Goal: Information Seeking & Learning: Learn about a topic

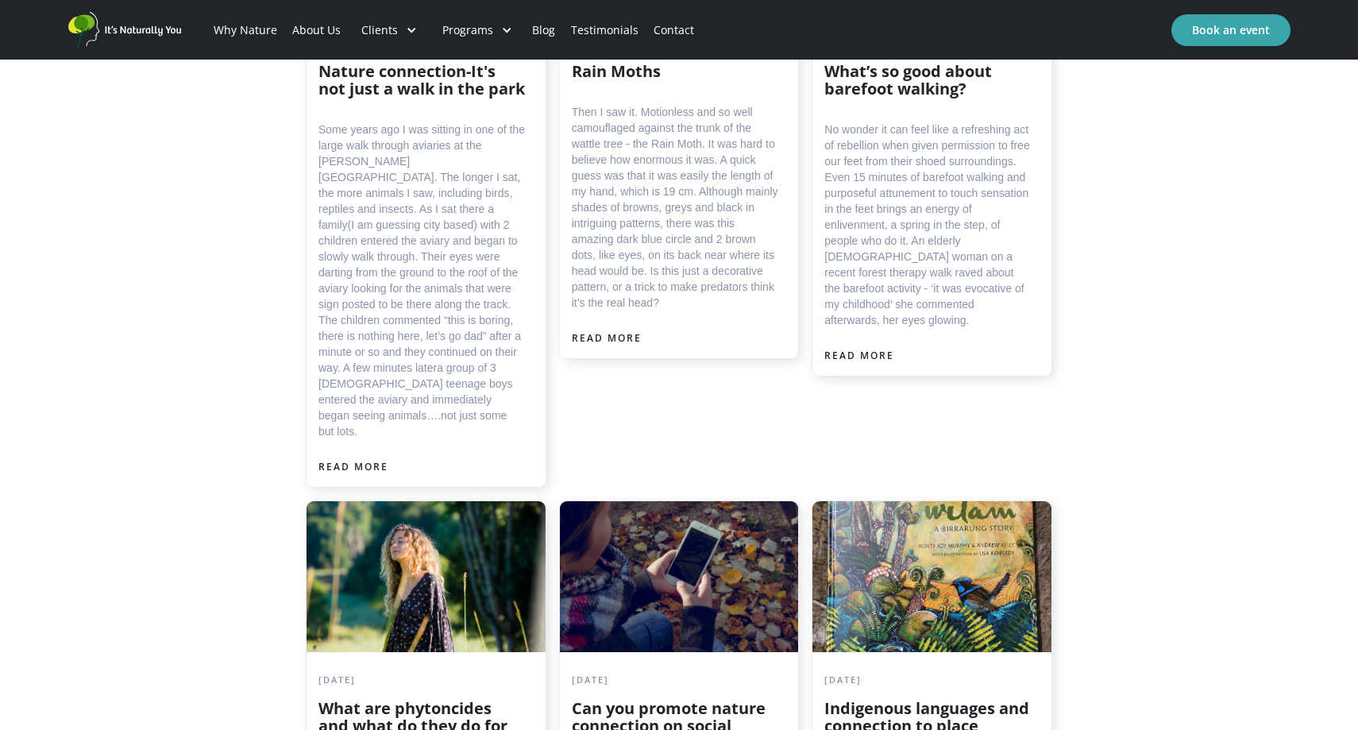
scroll to position [3539, 0]
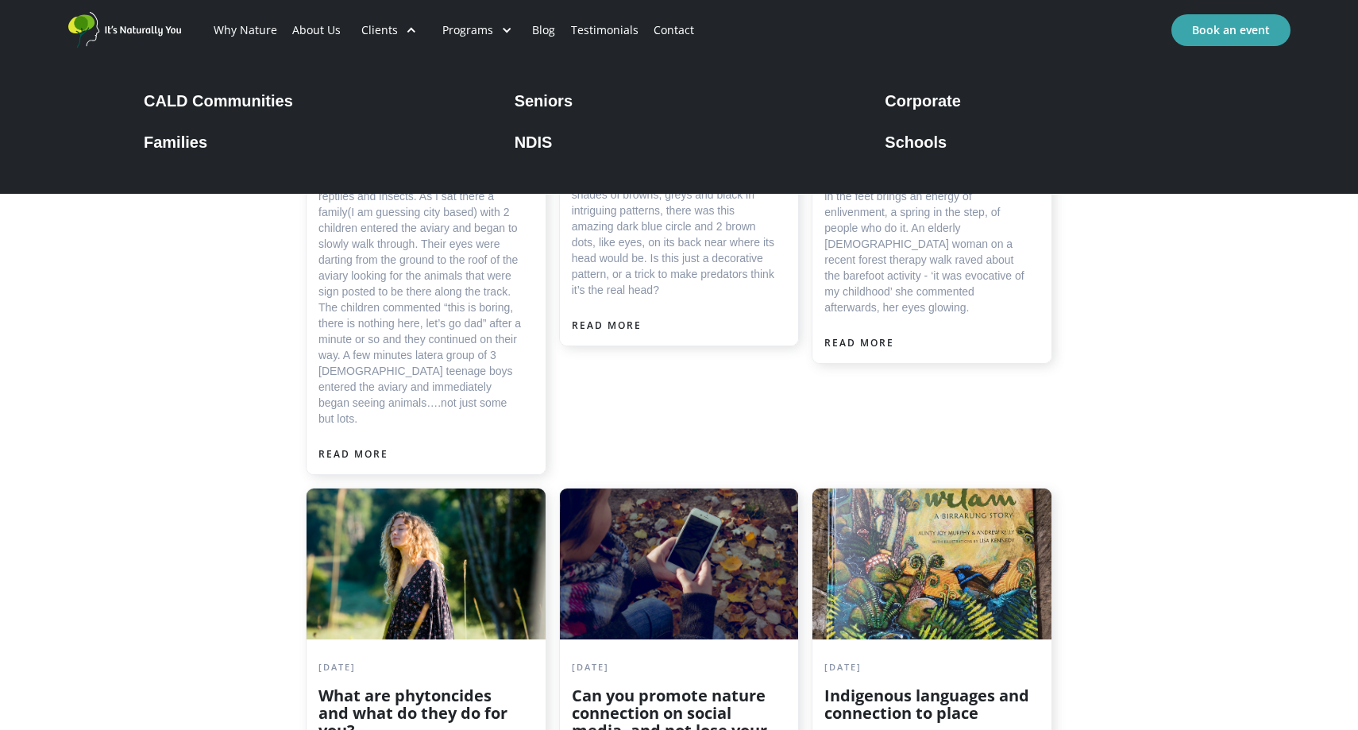
click at [377, 27] on div "Clients" at bounding box center [379, 30] width 37 height 16
click at [548, 99] on div "Seniors" at bounding box center [544, 100] width 58 height 19
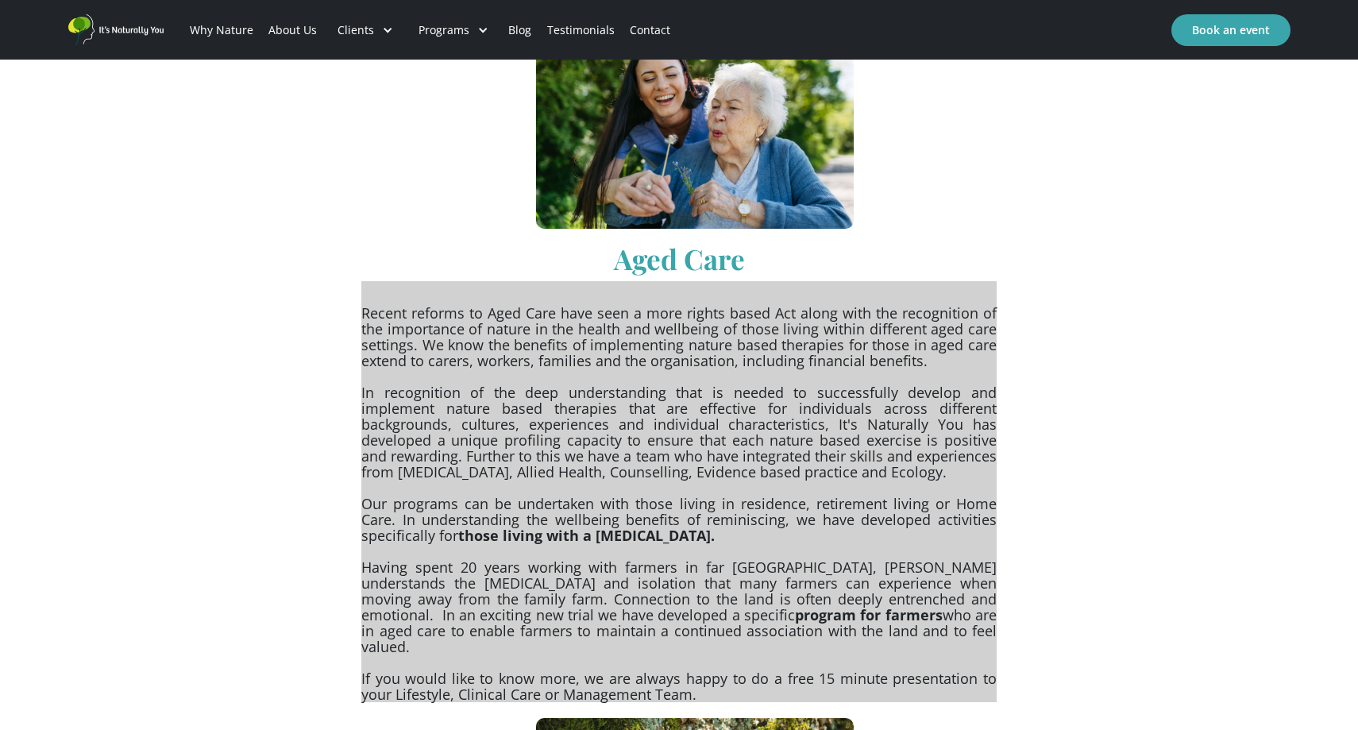
scroll to position [892, 0]
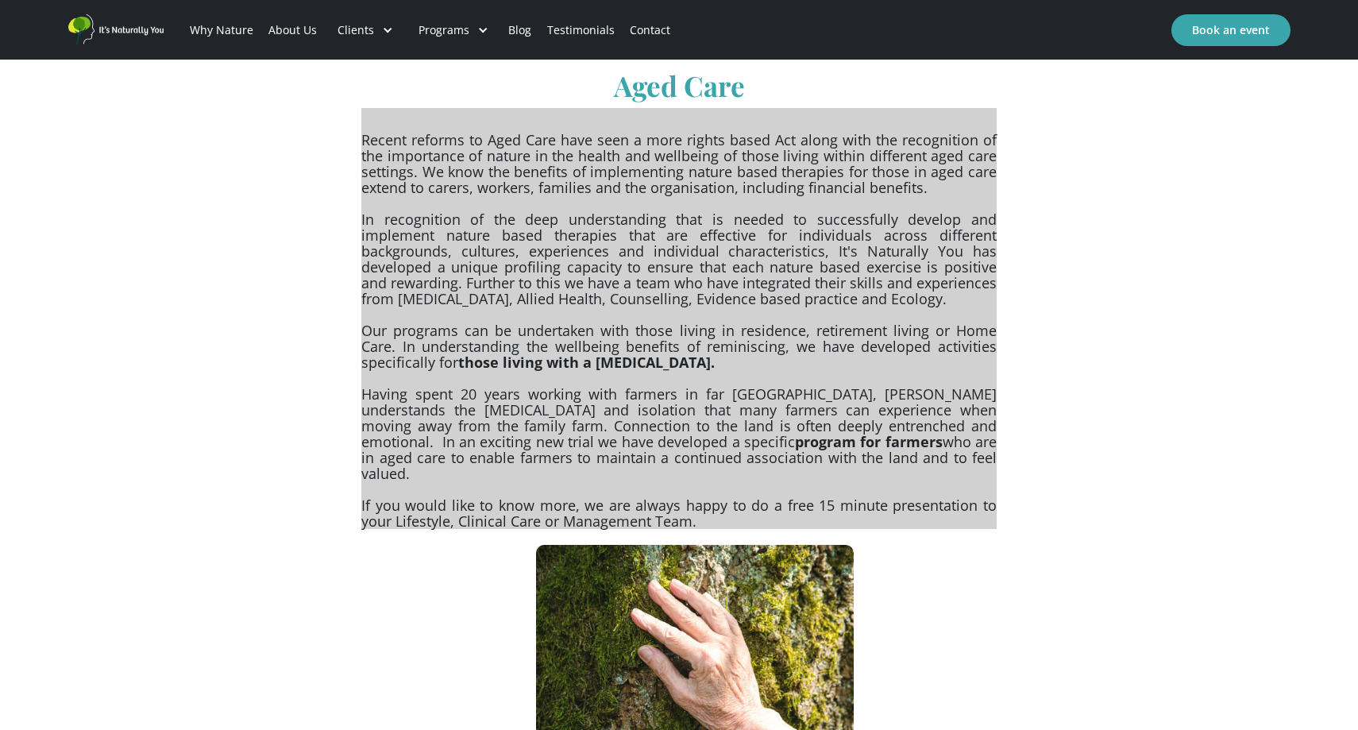
click at [529, 399] on p "Recent reforms to Aged Care have seen a more rights based Act along with the re…" at bounding box center [678, 318] width 635 height 421
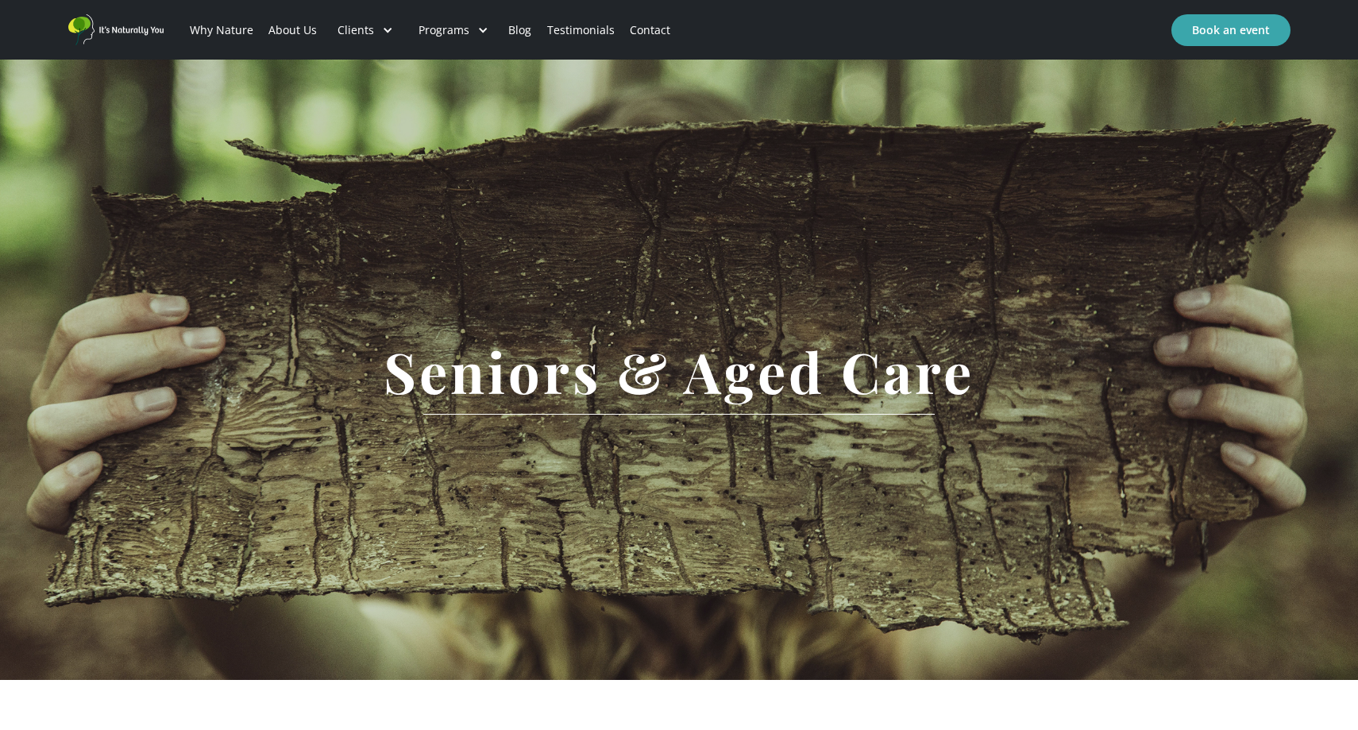
scroll to position [0, 0]
click at [137, 31] on img "home" at bounding box center [115, 29] width 95 height 31
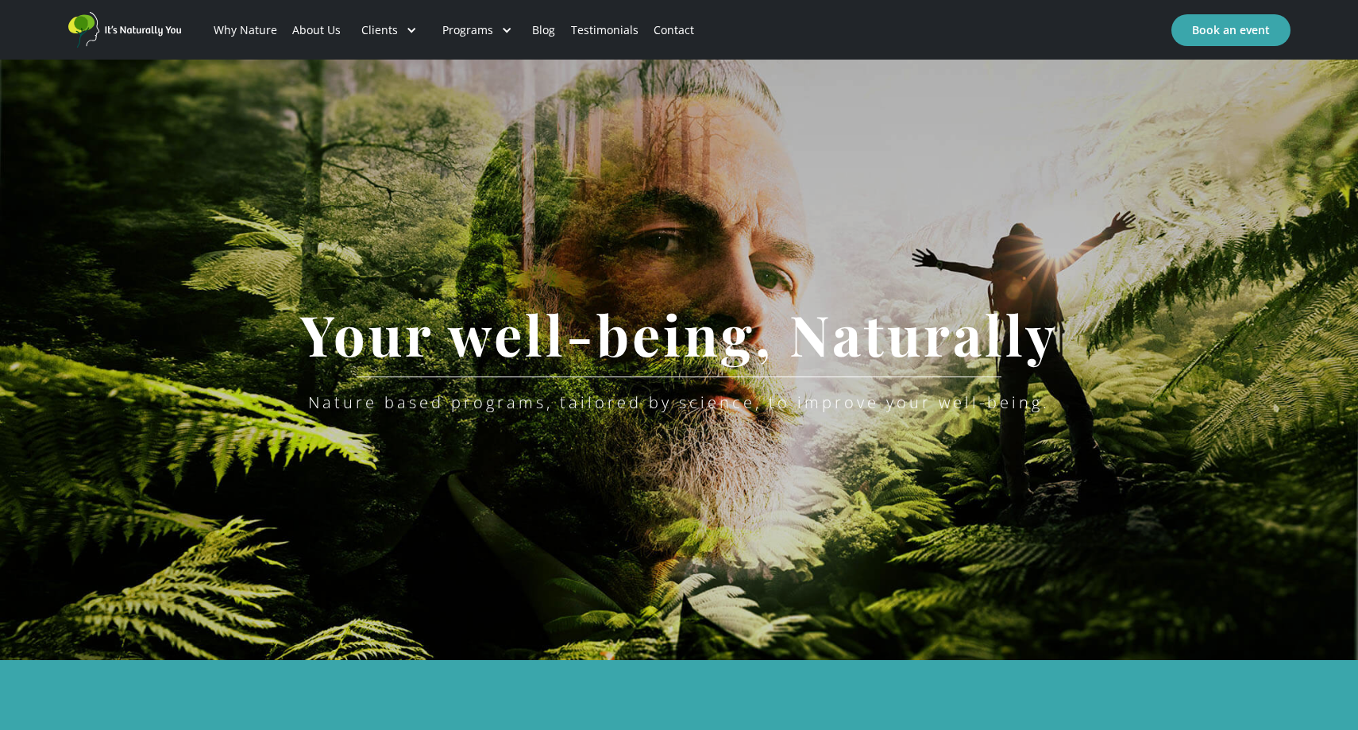
scroll to position [729, 0]
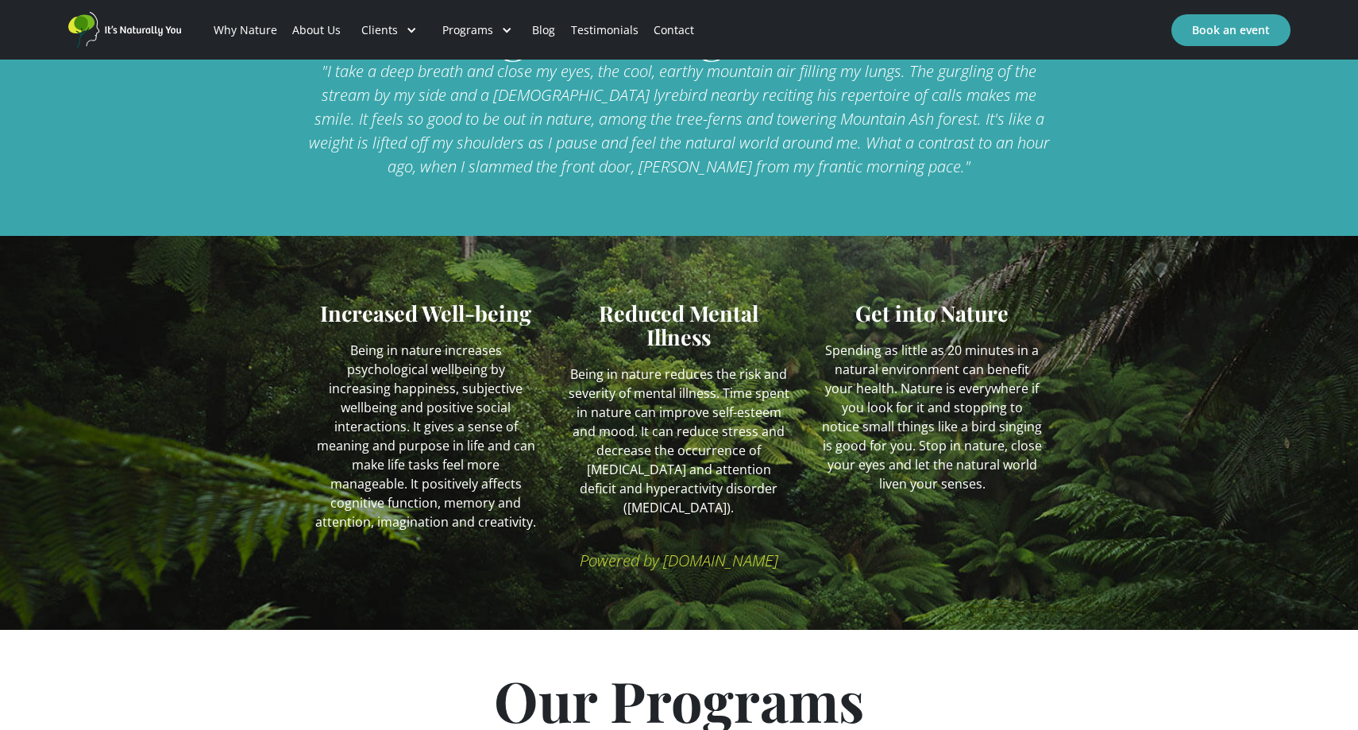
click at [340, 31] on link "About Us" at bounding box center [317, 30] width 64 height 54
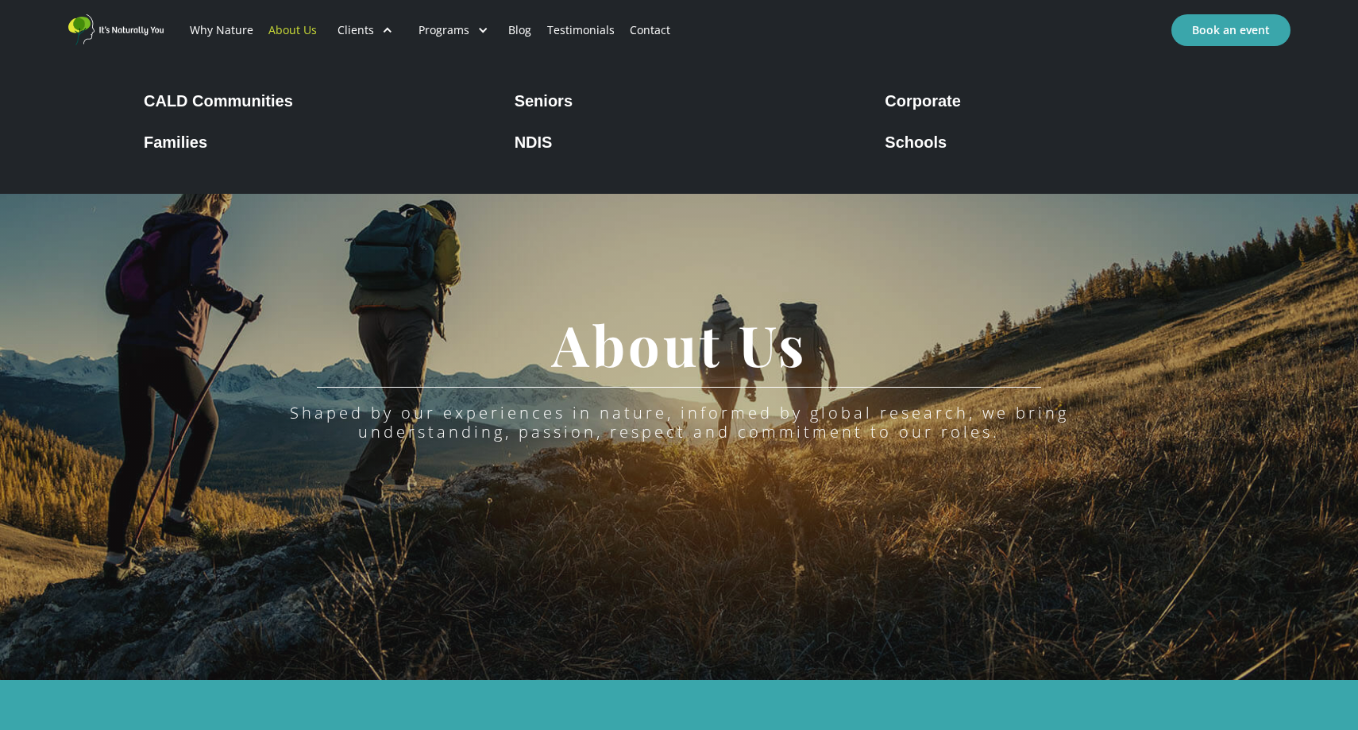
click at [534, 103] on div "Seniors" at bounding box center [544, 100] width 58 height 19
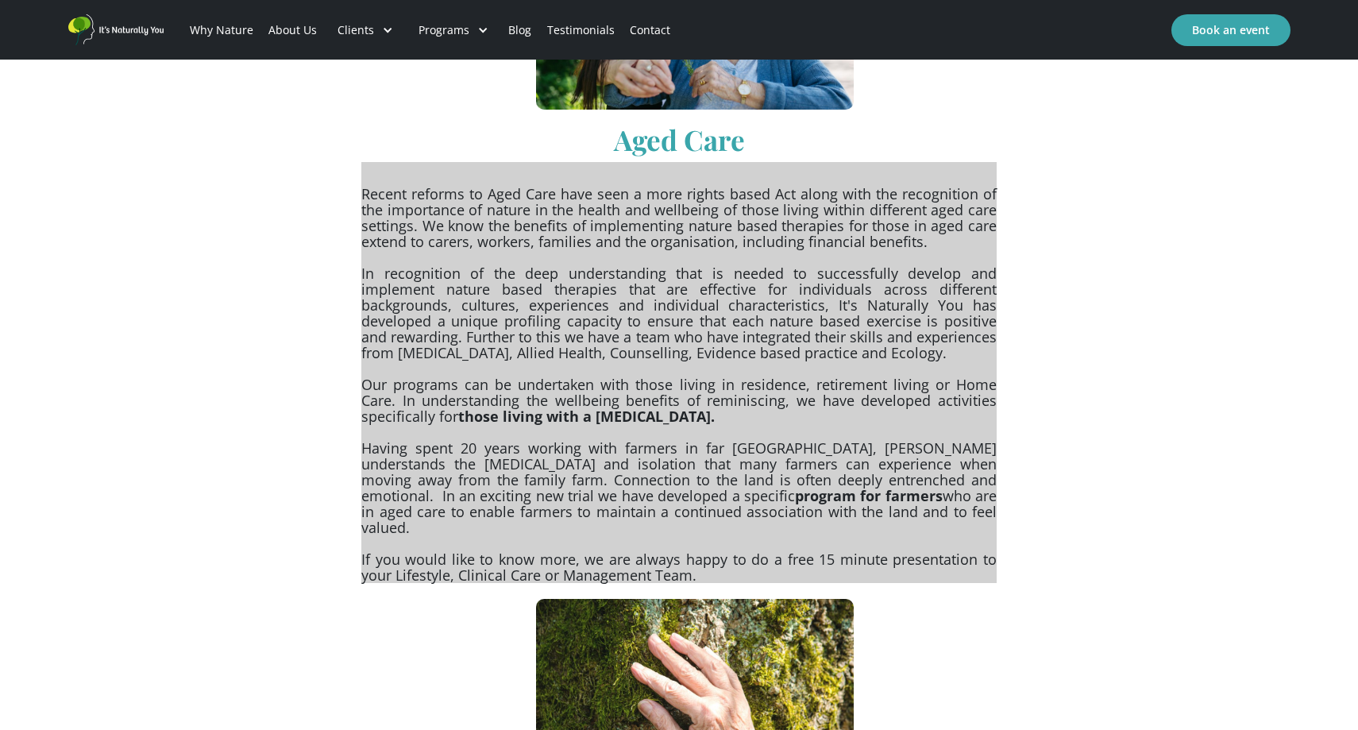
scroll to position [840, 0]
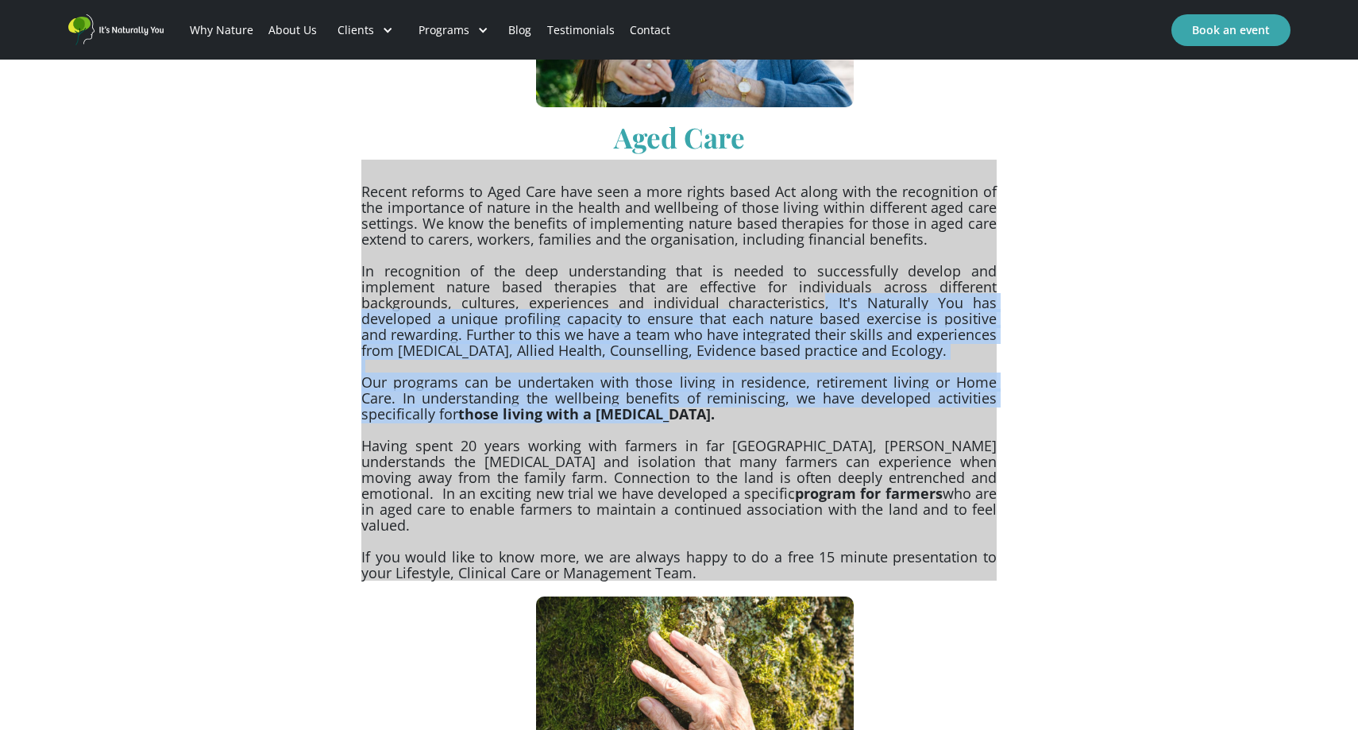
drag, startPoint x: 645, startPoint y: 301, endPoint x: 750, endPoint y: 417, distance: 156.3
click at [750, 417] on p "Recent reforms to Aged Care have seen a more rights based Act along with the re…" at bounding box center [678, 370] width 635 height 421
copy p ", It's Naturally You has developed a unique profiling capacity to ensure that e…"
click at [135, 34] on img "home" at bounding box center [115, 29] width 95 height 31
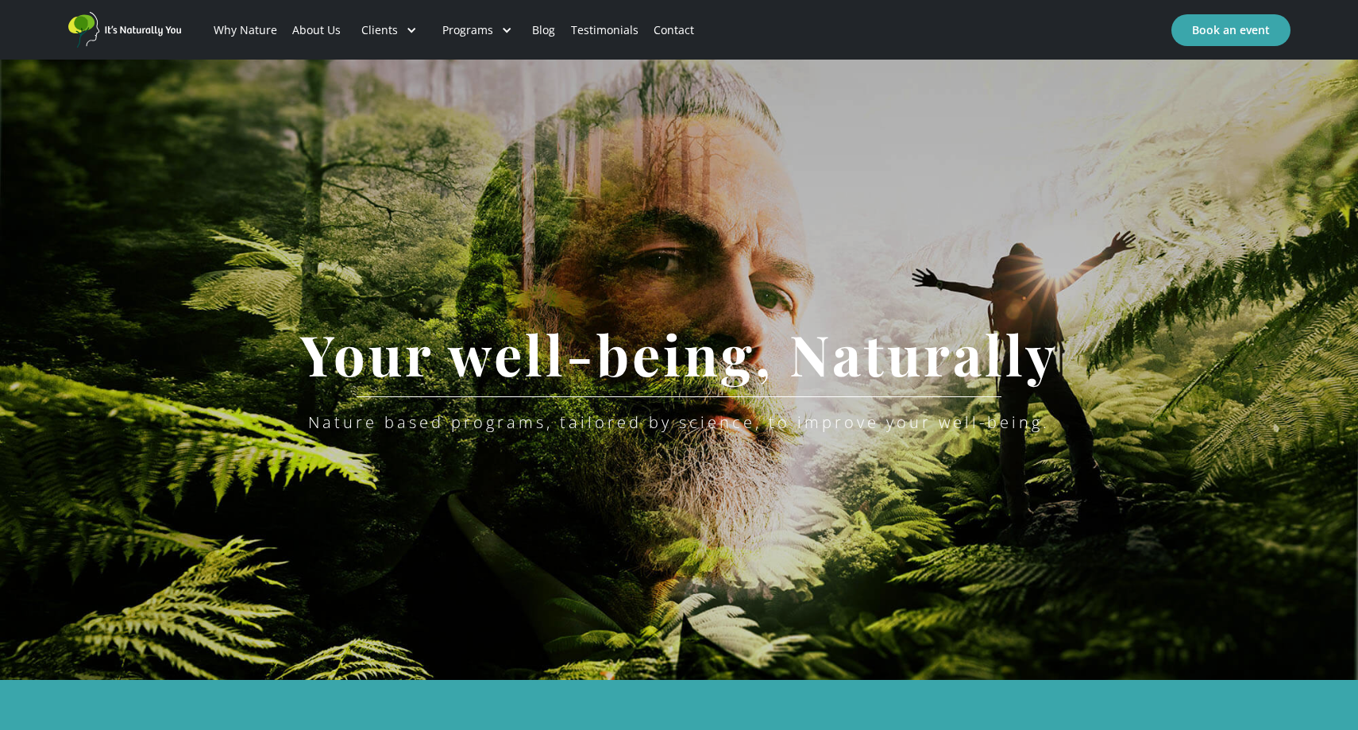
scroll to position [240, 0]
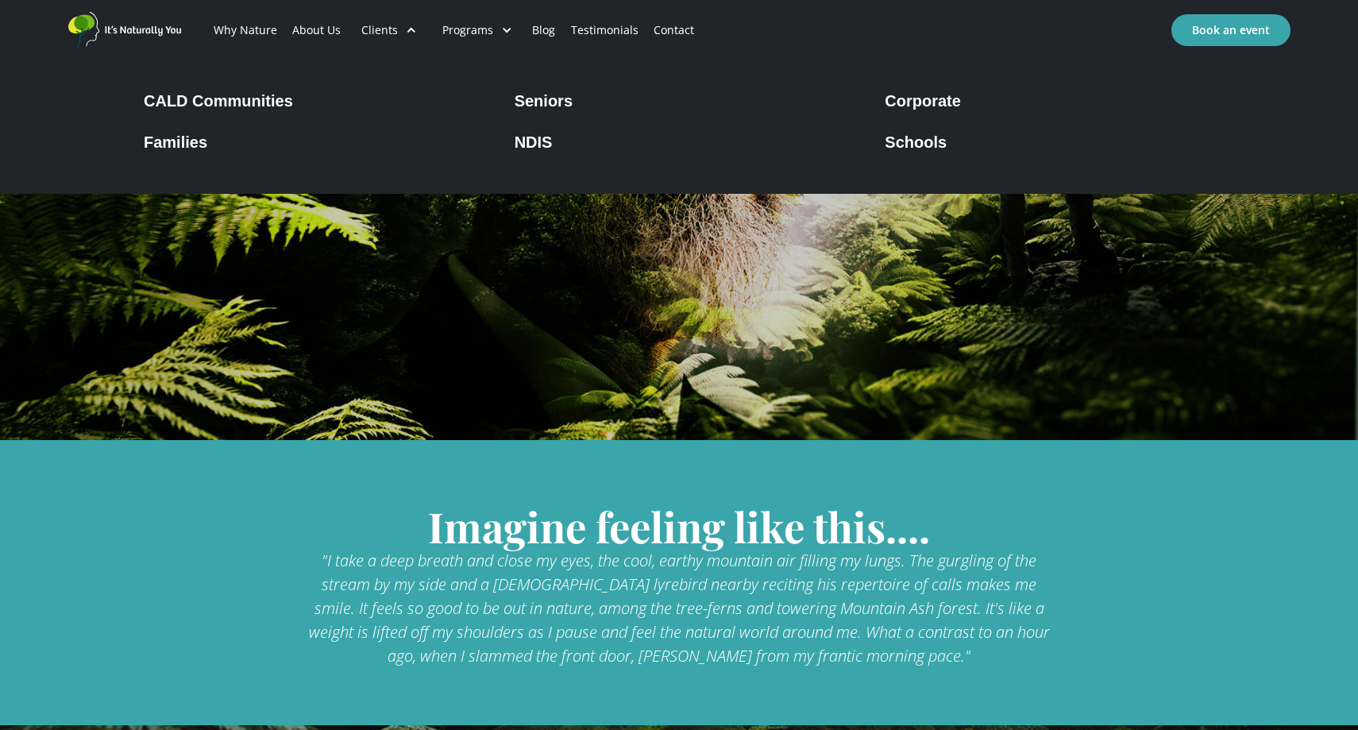
click at [538, 99] on div "Seniors" at bounding box center [544, 100] width 58 height 19
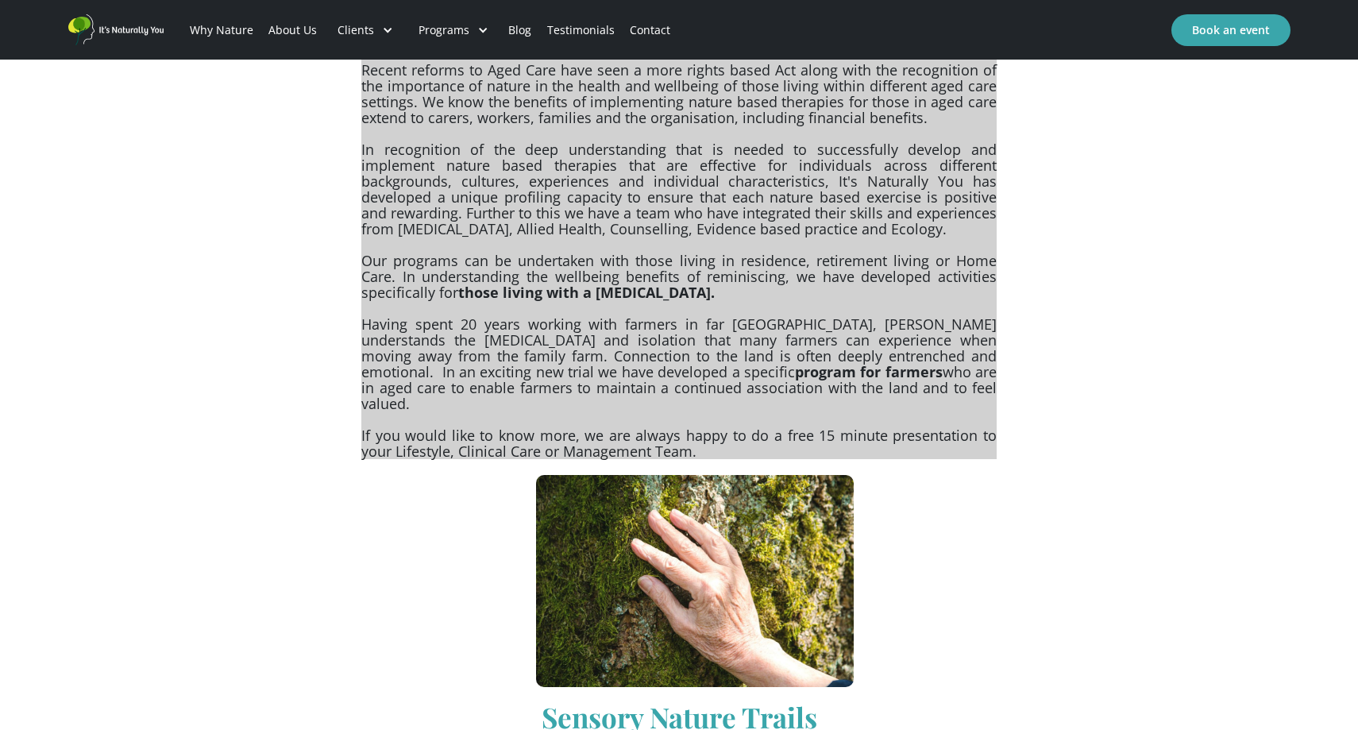
scroll to position [962, 0]
